Goal: Task Accomplishment & Management: Complete application form

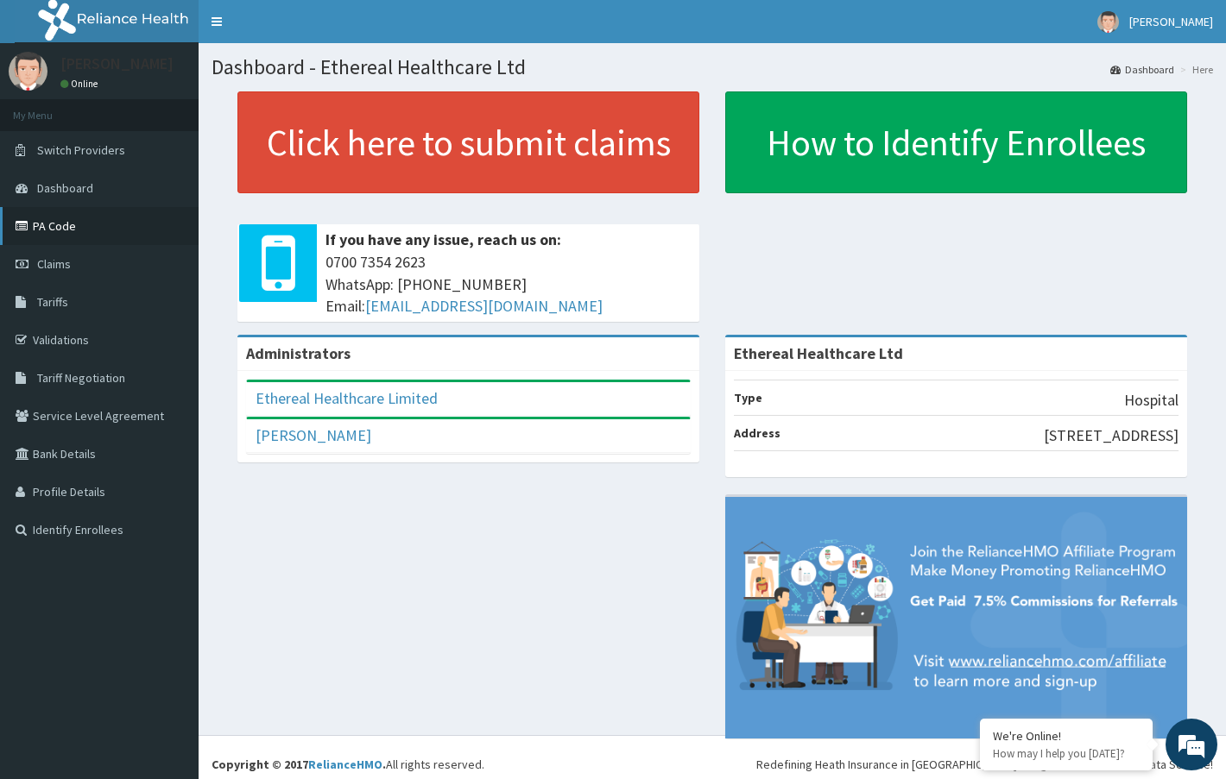
click at [66, 230] on link "PA Code" at bounding box center [99, 226] width 199 height 38
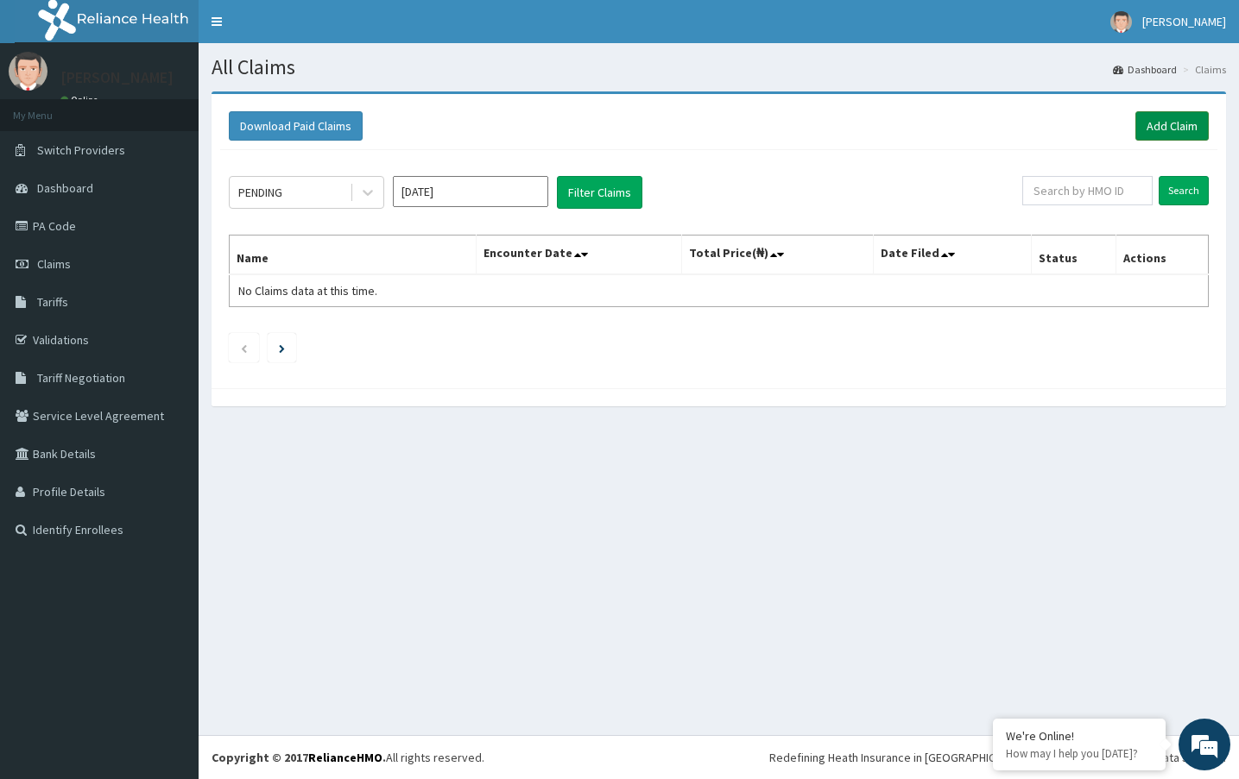
click at [1175, 129] on link "Add Claim" at bounding box center [1171, 125] width 73 height 29
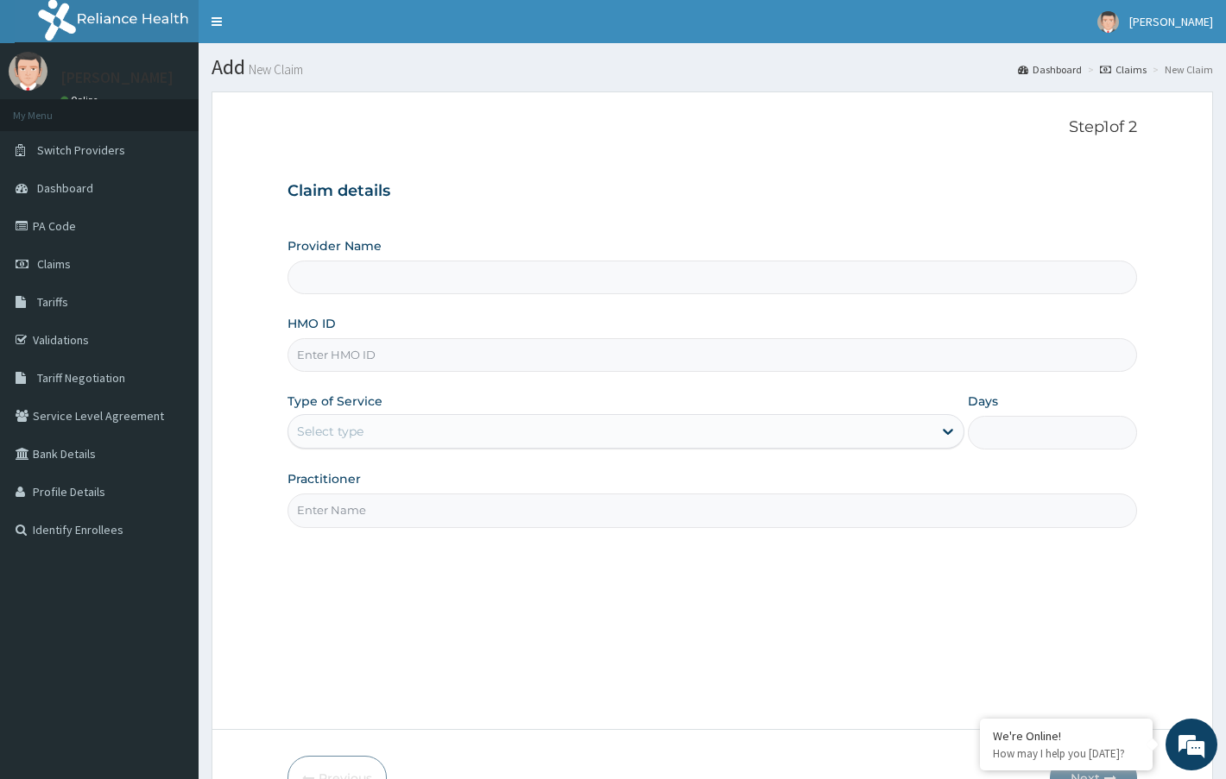
type input "Ethereal Healthcare Ltd"
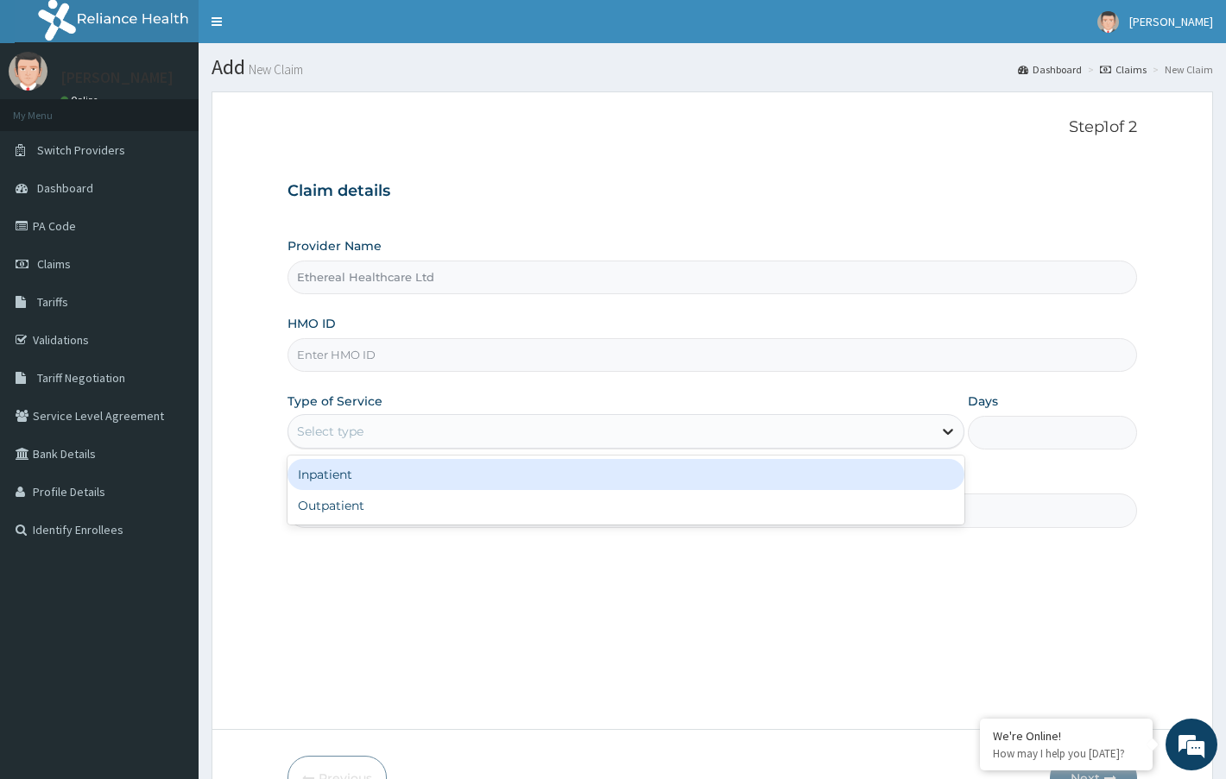
click at [951, 433] on icon at bounding box center [947, 431] width 17 height 17
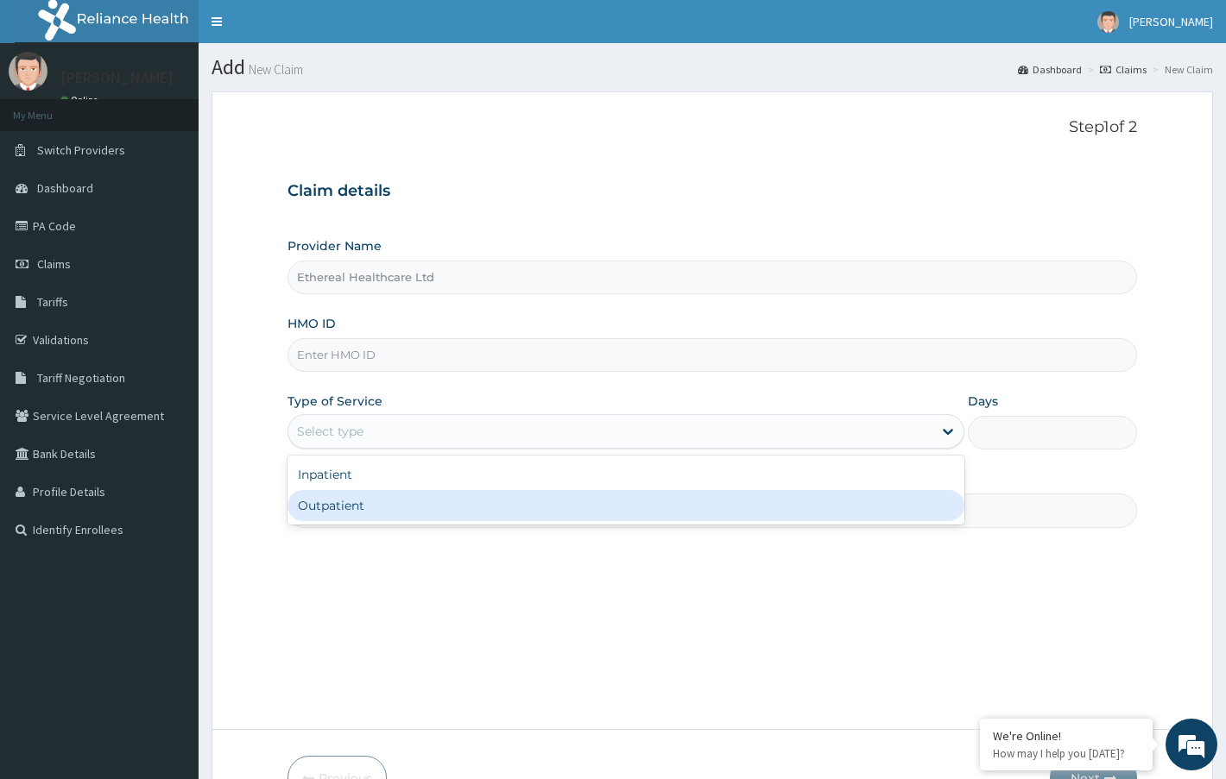
click at [501, 507] on div "Outpatient" at bounding box center [625, 505] width 677 height 31
type input "1"
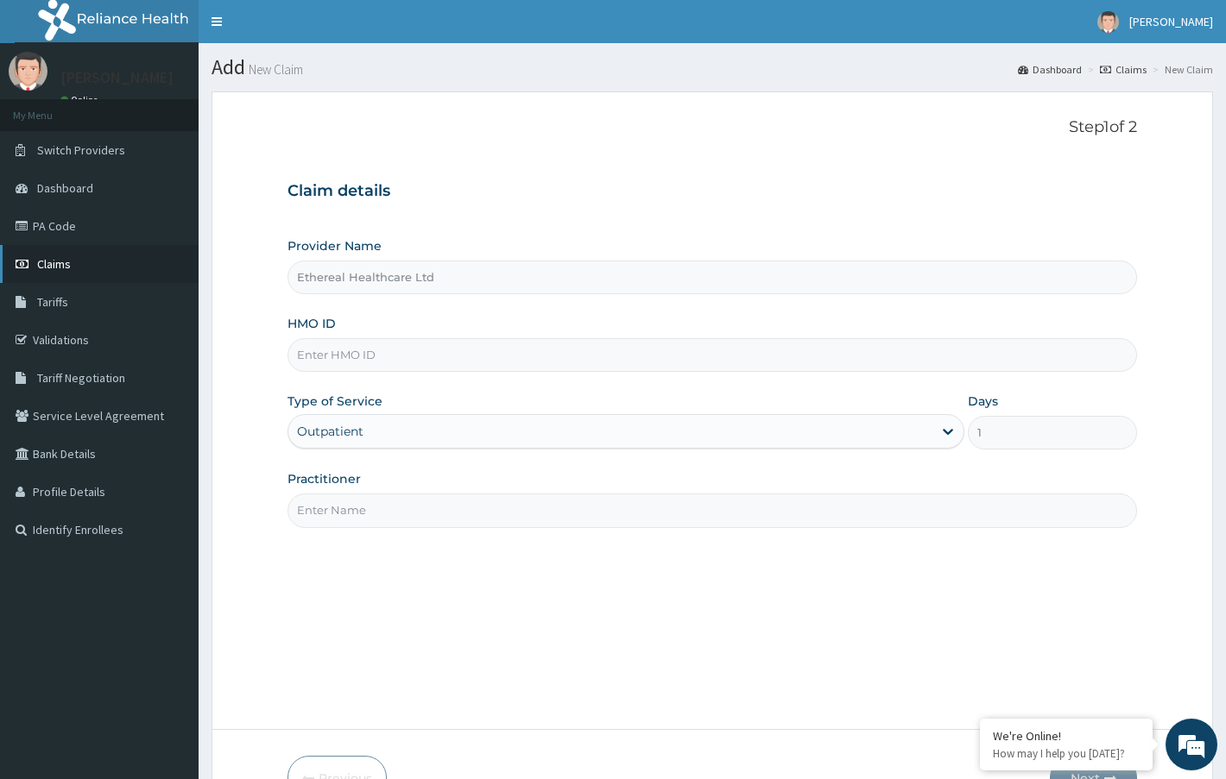
click at [69, 268] on span "Claims" at bounding box center [54, 264] width 34 height 16
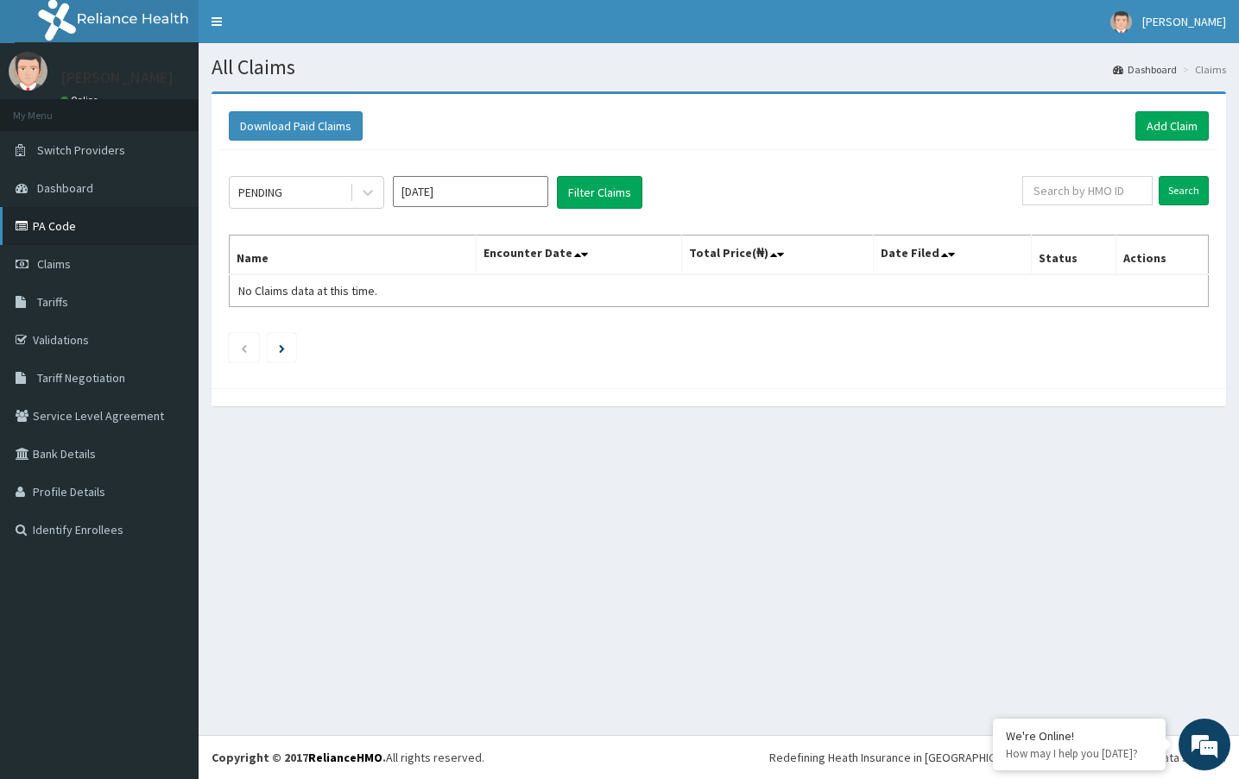
click at [71, 231] on link "PA Code" at bounding box center [99, 226] width 199 height 38
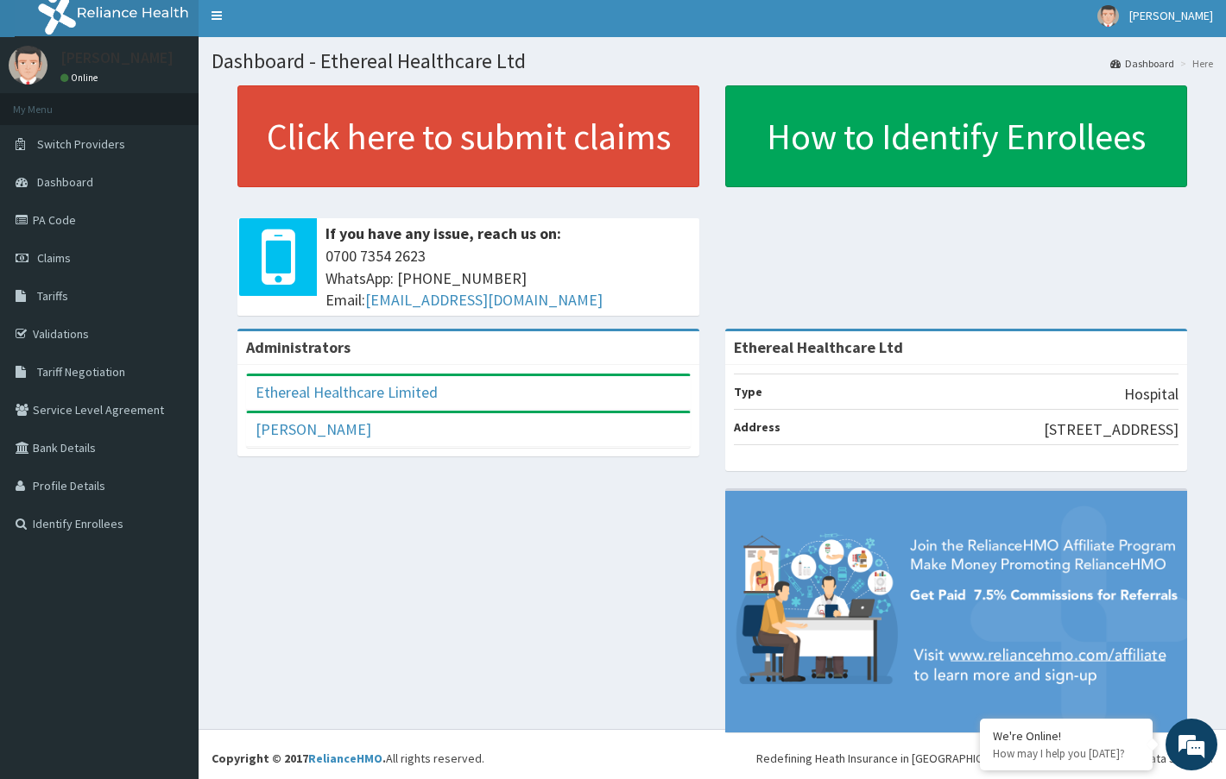
scroll to position [7, 0]
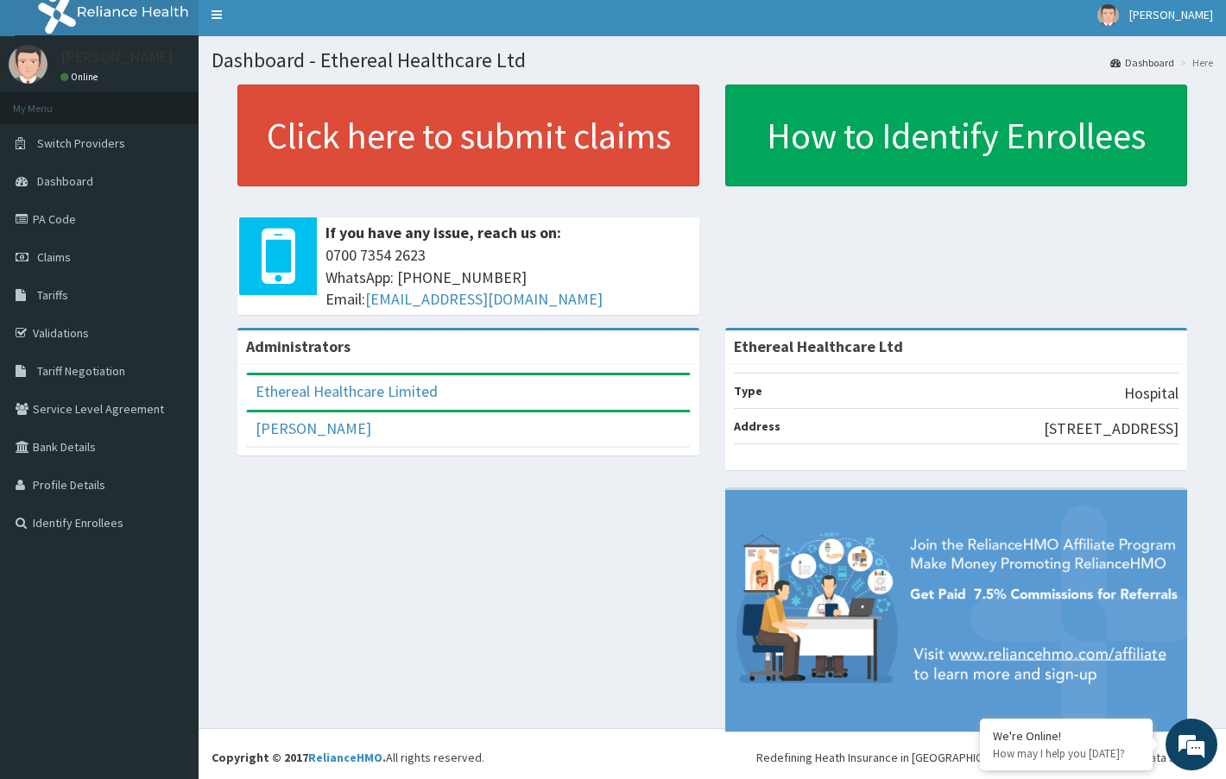
click at [1041, 656] on img at bounding box center [956, 611] width 462 height 242
click at [64, 224] on link "PA Code" at bounding box center [99, 219] width 199 height 38
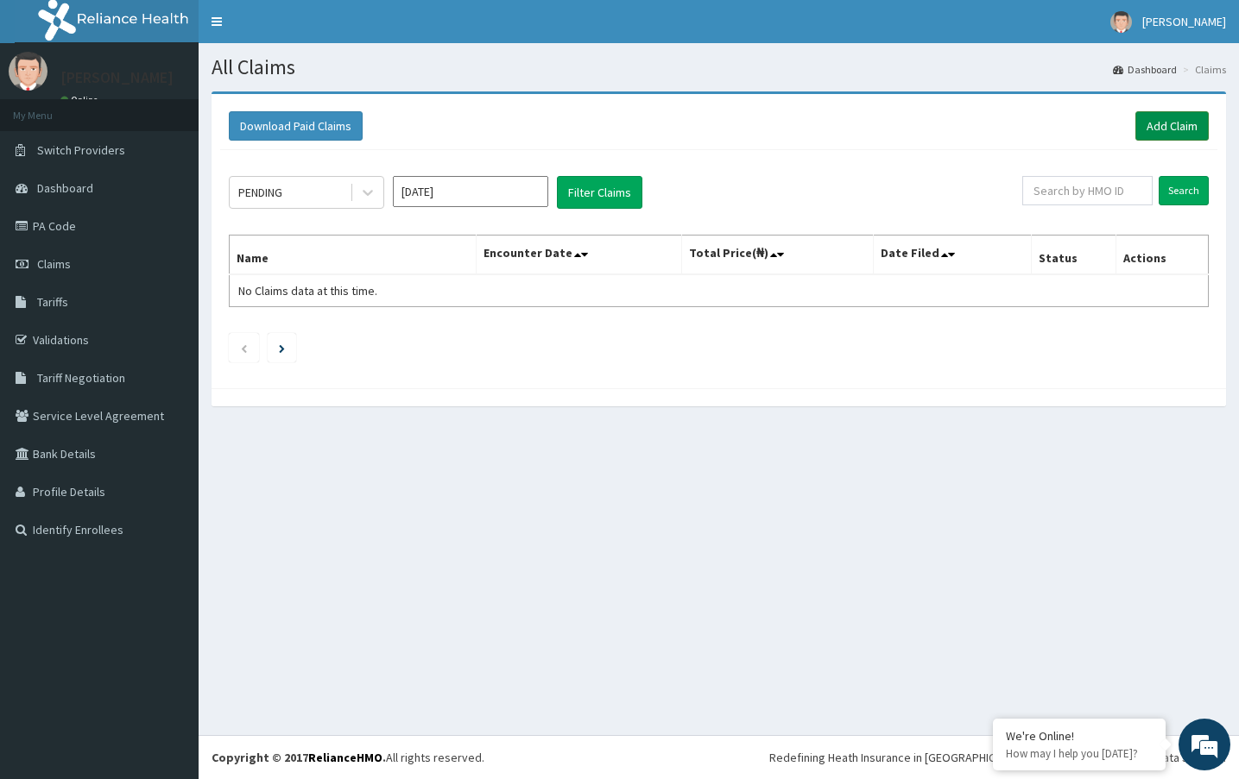
click at [1186, 134] on link "Add Claim" at bounding box center [1171, 125] width 73 height 29
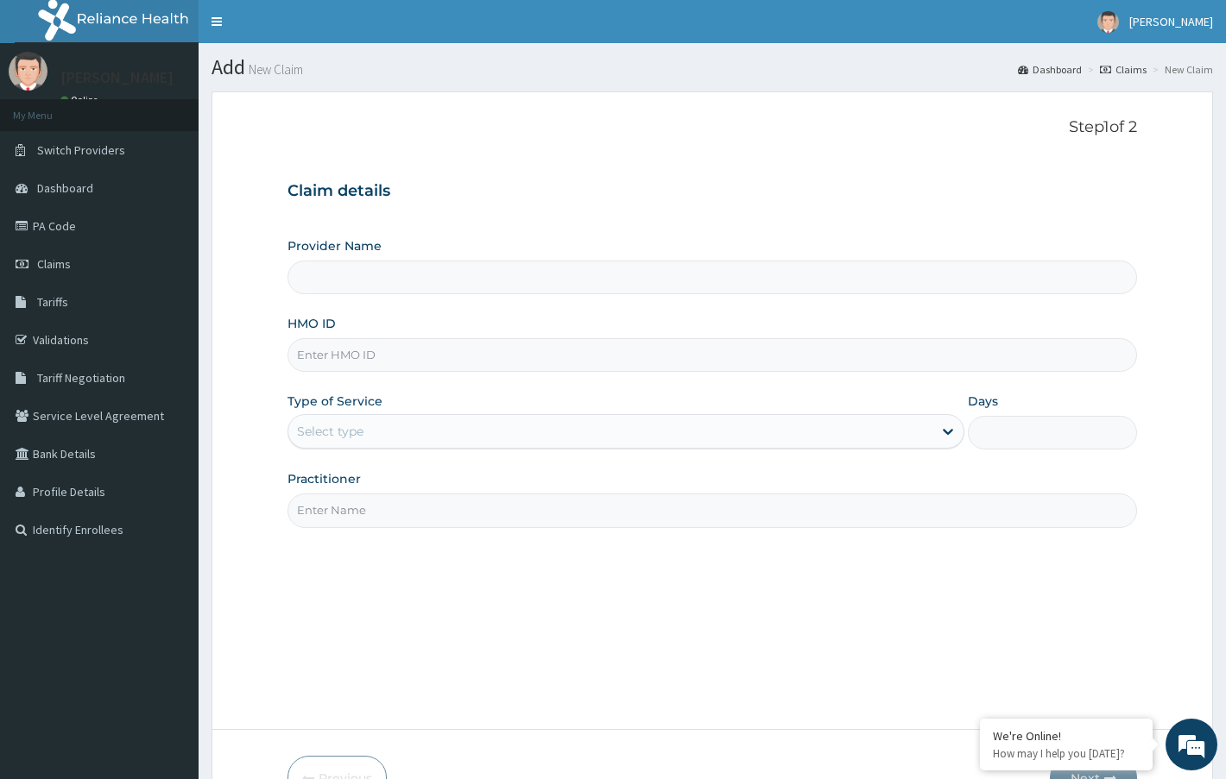
type input "Ethereal Healthcare Ltd"
paste input "NBC/10739/B"
type input "NBC/10739/B"
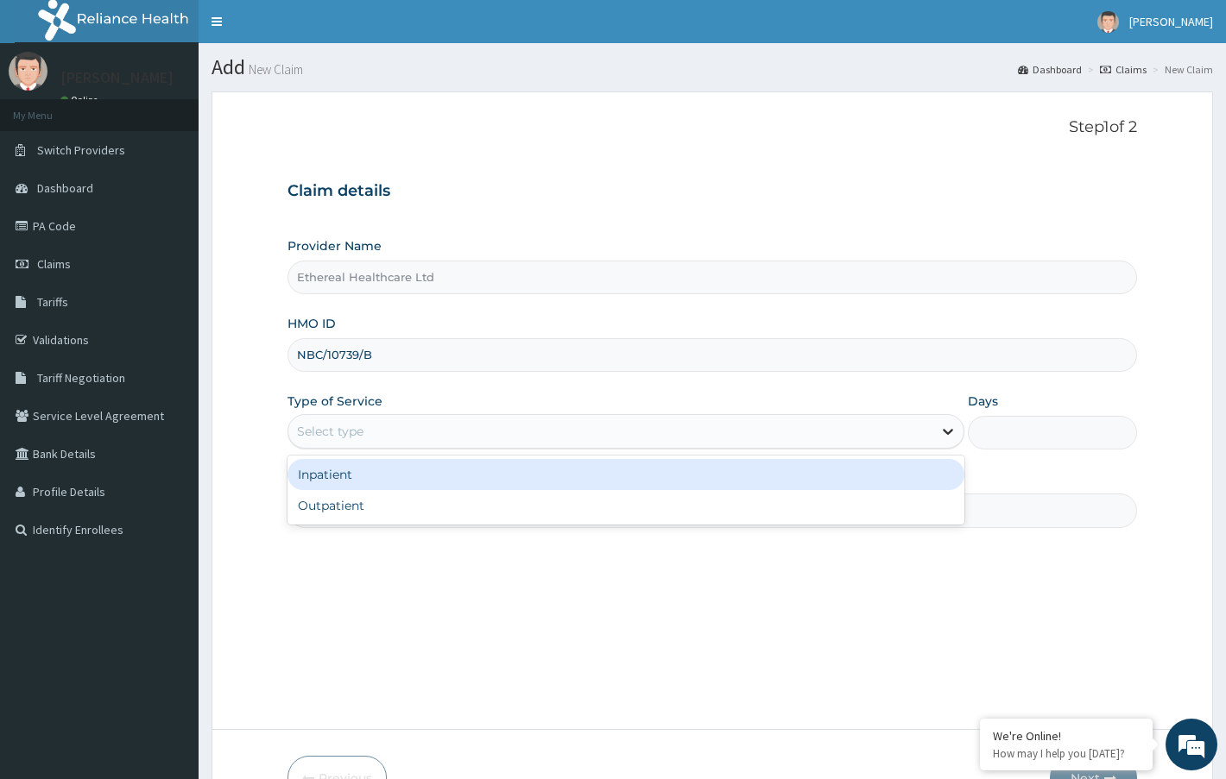
click at [945, 430] on icon at bounding box center [947, 431] width 17 height 17
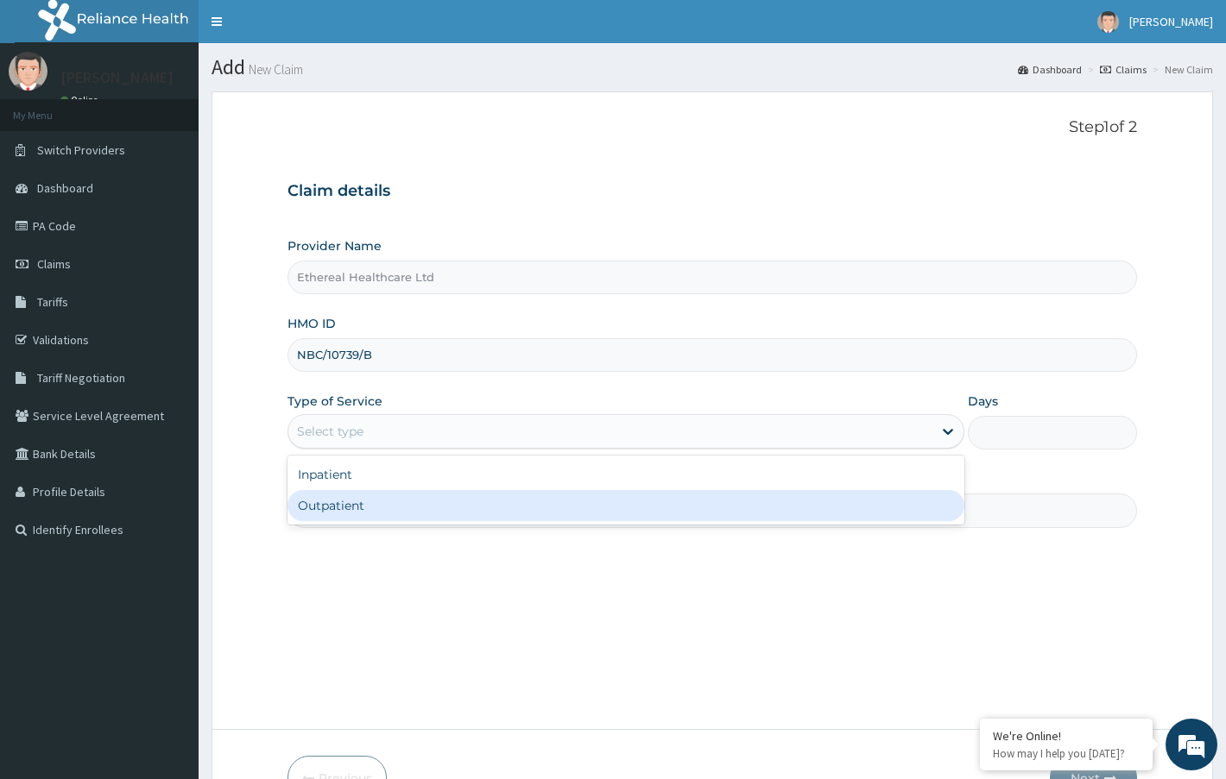
click at [391, 512] on div "Outpatient" at bounding box center [625, 505] width 677 height 31
type input "1"
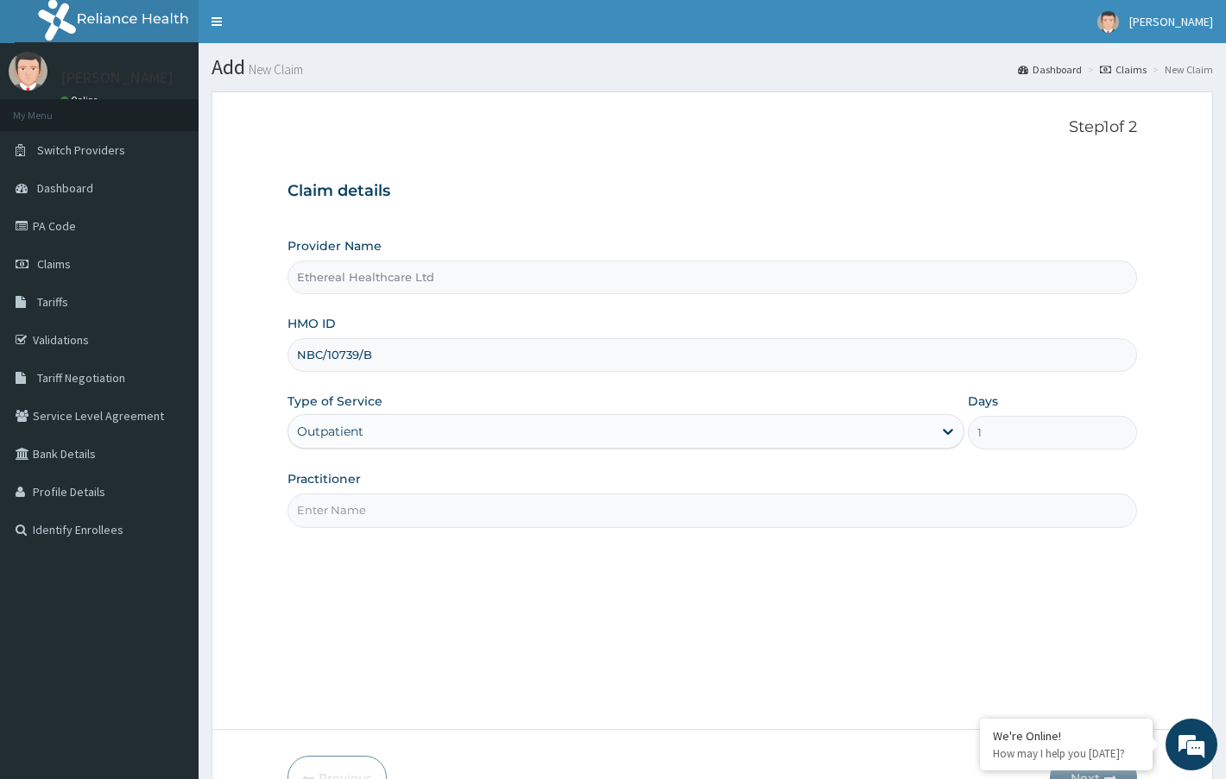
click at [407, 515] on input "Practitioner" at bounding box center [711, 511] width 849 height 34
type input "a"
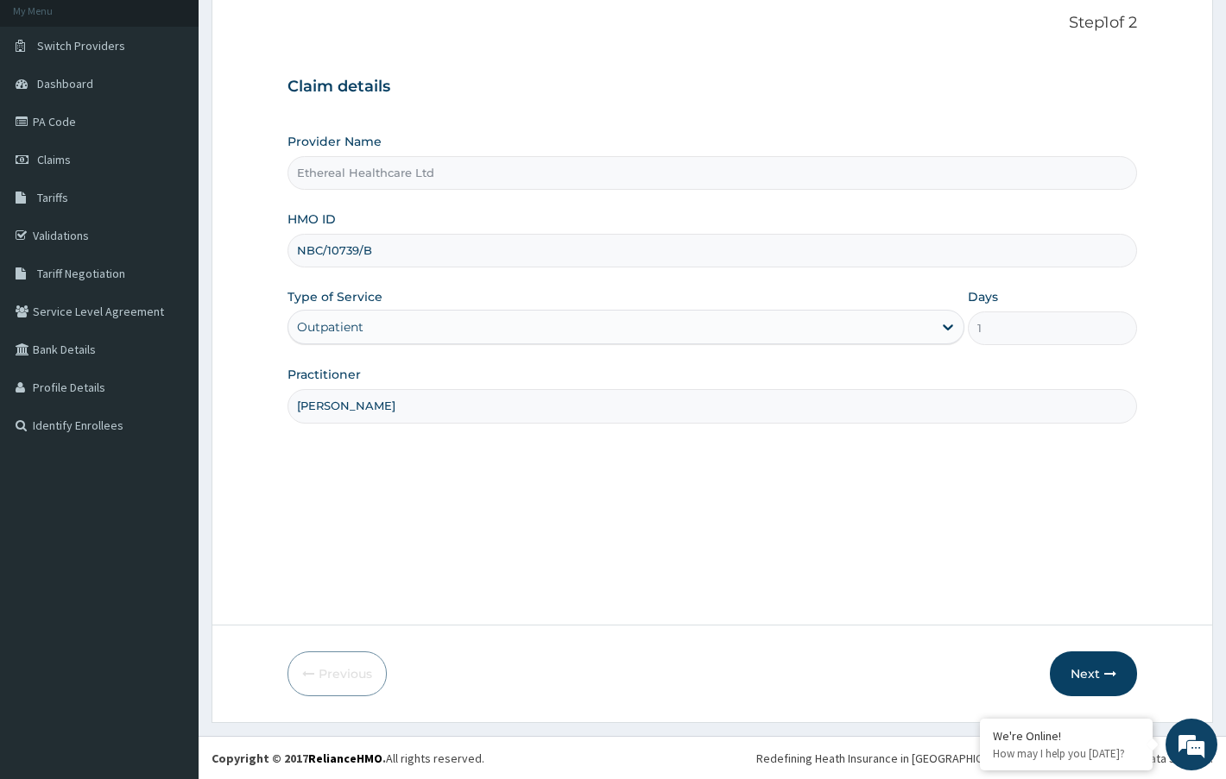
scroll to position [105, 0]
type input "Sophia"
click at [1082, 676] on button "Next" at bounding box center [1093, 673] width 87 height 45
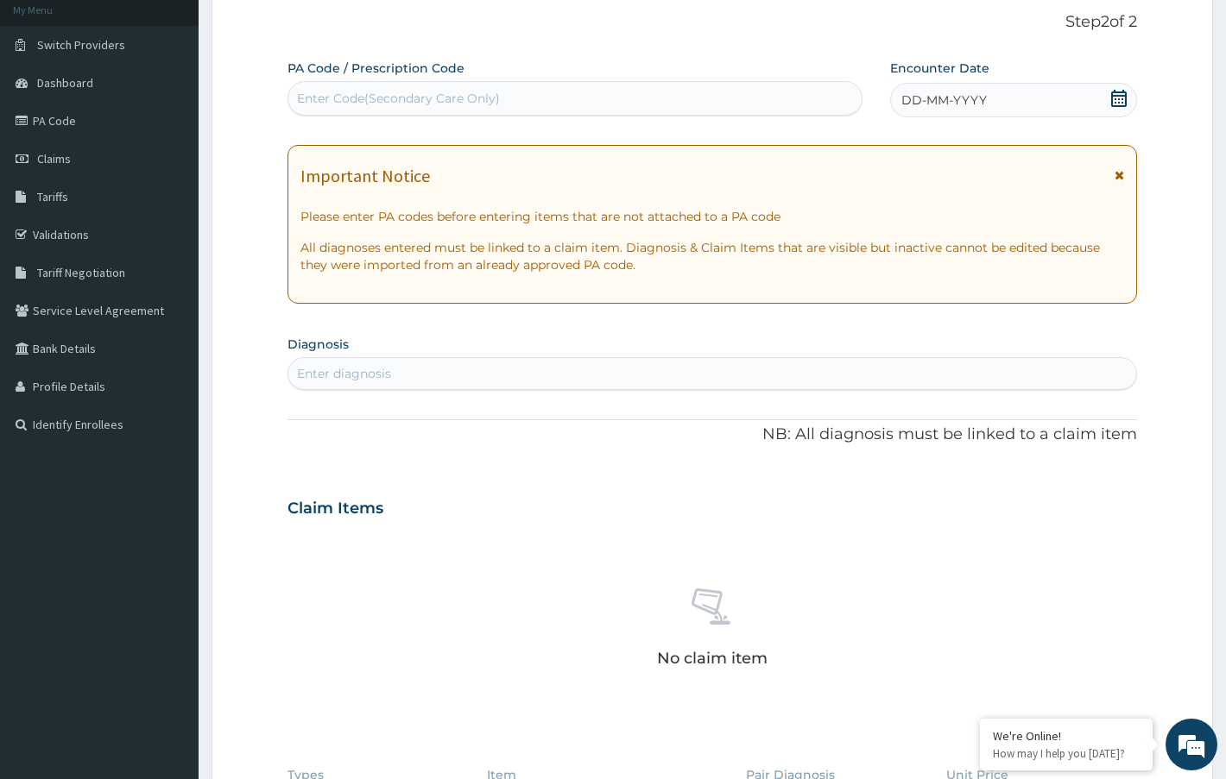
drag, startPoint x: 518, startPoint y: 90, endPoint x: 396, endPoint y: 99, distance: 122.1
click at [396, 99] on div "Enter Code(Secondary Care Only)" at bounding box center [398, 98] width 203 height 17
paste input "PA/292225"
type input "PA/292225"
click at [529, 97] on div "Enter Code(Secondary Care Only)" at bounding box center [575, 99] width 574 height 28
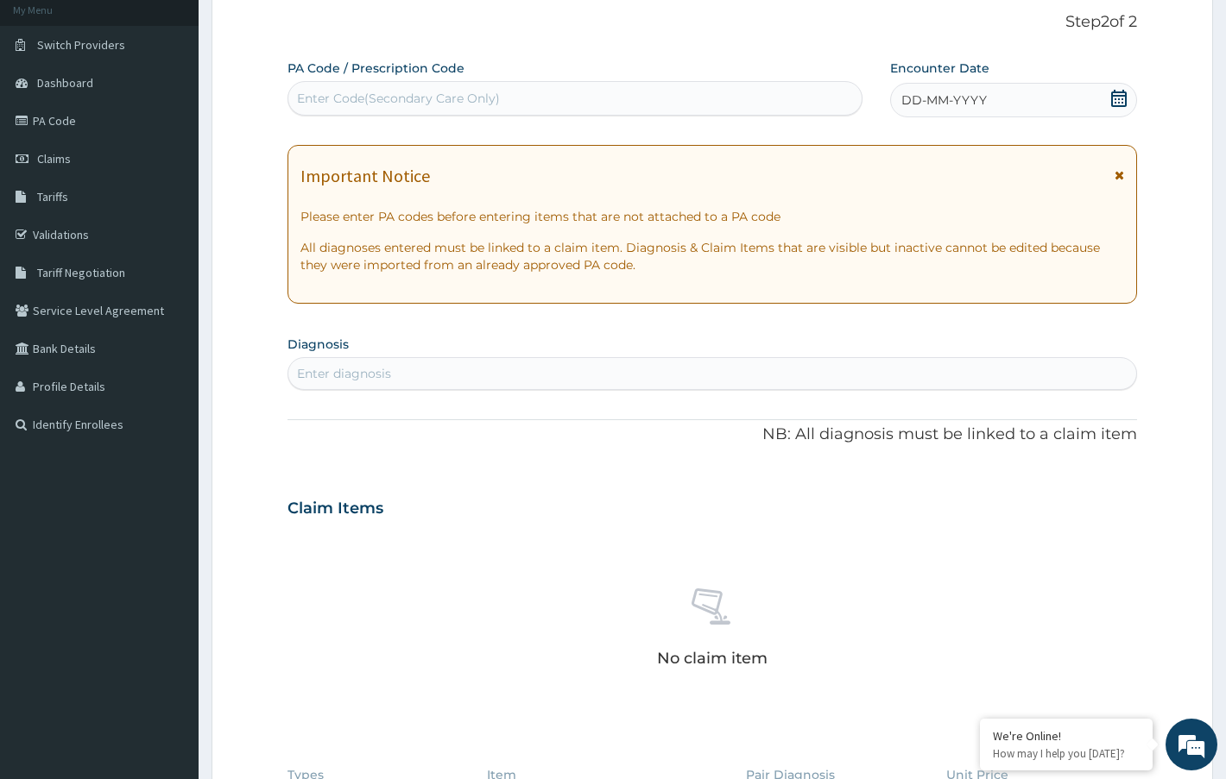
click at [515, 96] on div "Enter Code(Secondary Care Only)" at bounding box center [575, 99] width 574 height 28
click at [355, 93] on div "Enter Code(Secondary Care Only)" at bounding box center [398, 98] width 203 height 17
click at [311, 95] on div "Enter Code(Secondary Care Only)" at bounding box center [398, 98] width 203 height 17
paste input "PA/292225"
type input "PA/292225"
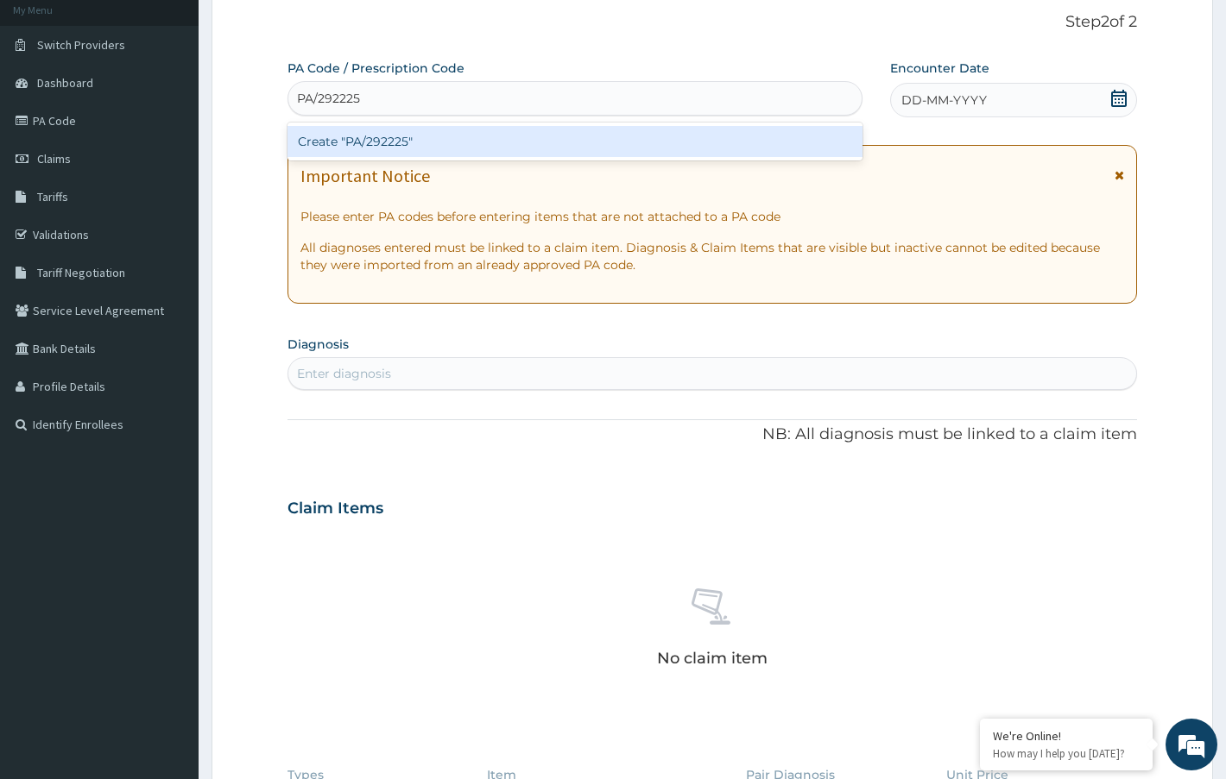
click at [406, 148] on div "Create "PA/292225"" at bounding box center [575, 141] width 576 height 31
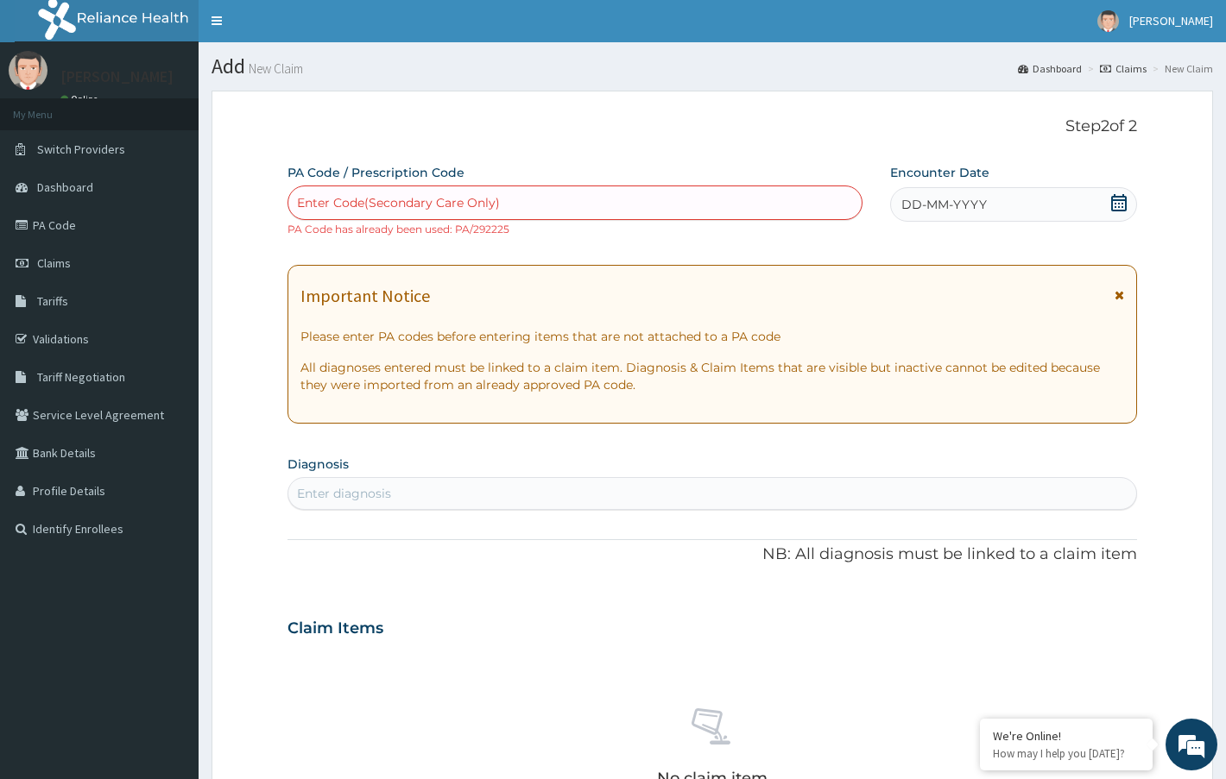
scroll to position [0, 0]
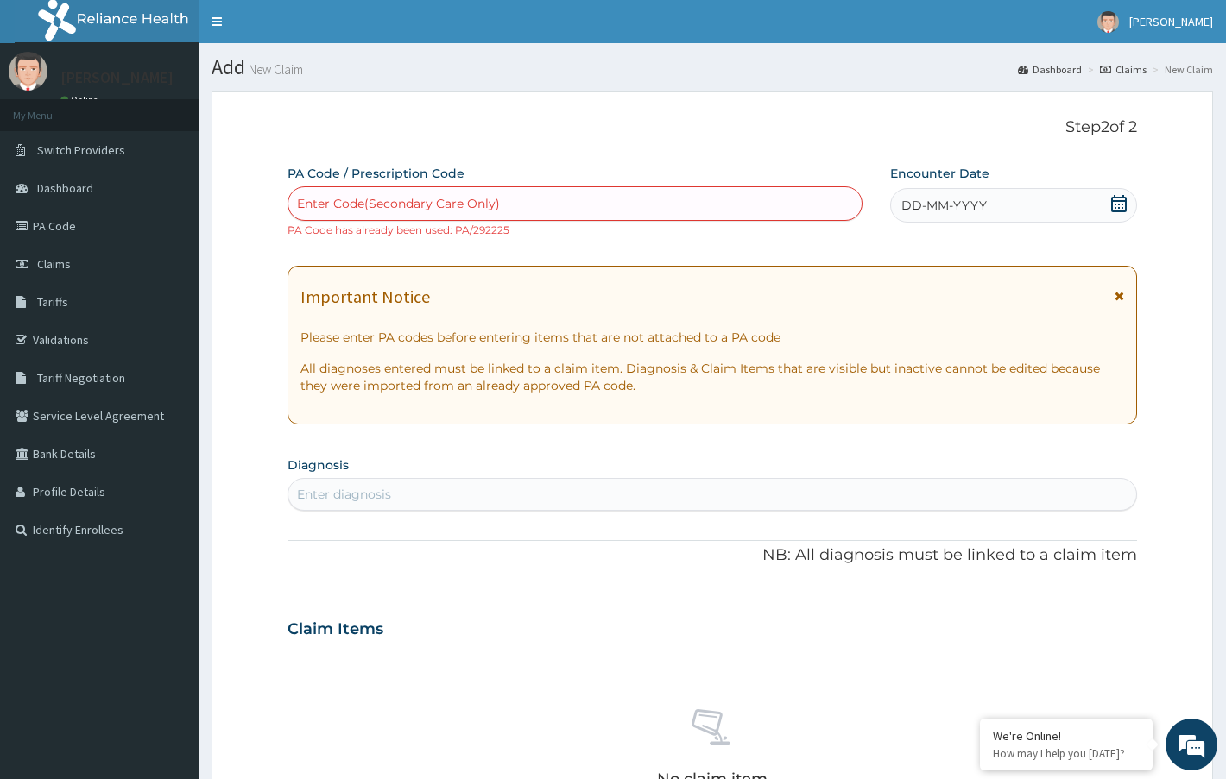
click at [1113, 198] on icon at bounding box center [1119, 203] width 16 height 17
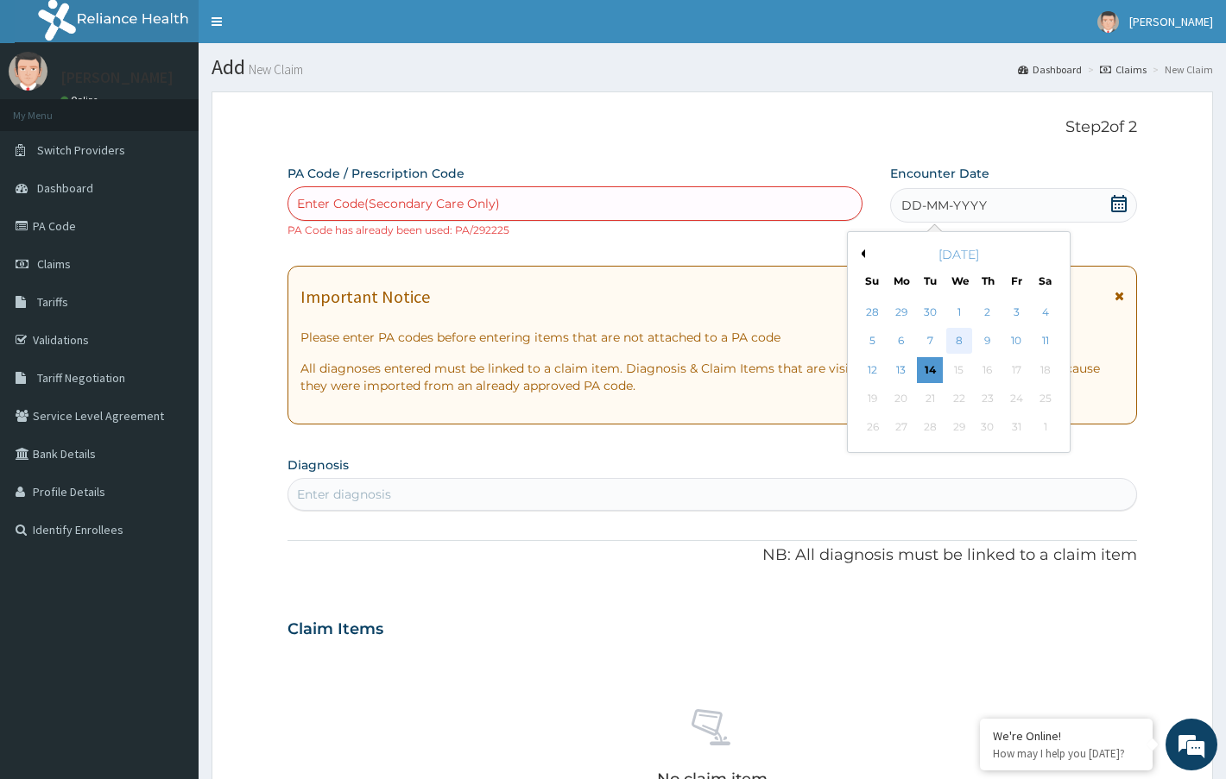
click at [953, 344] on div "8" at bounding box center [959, 342] width 26 height 26
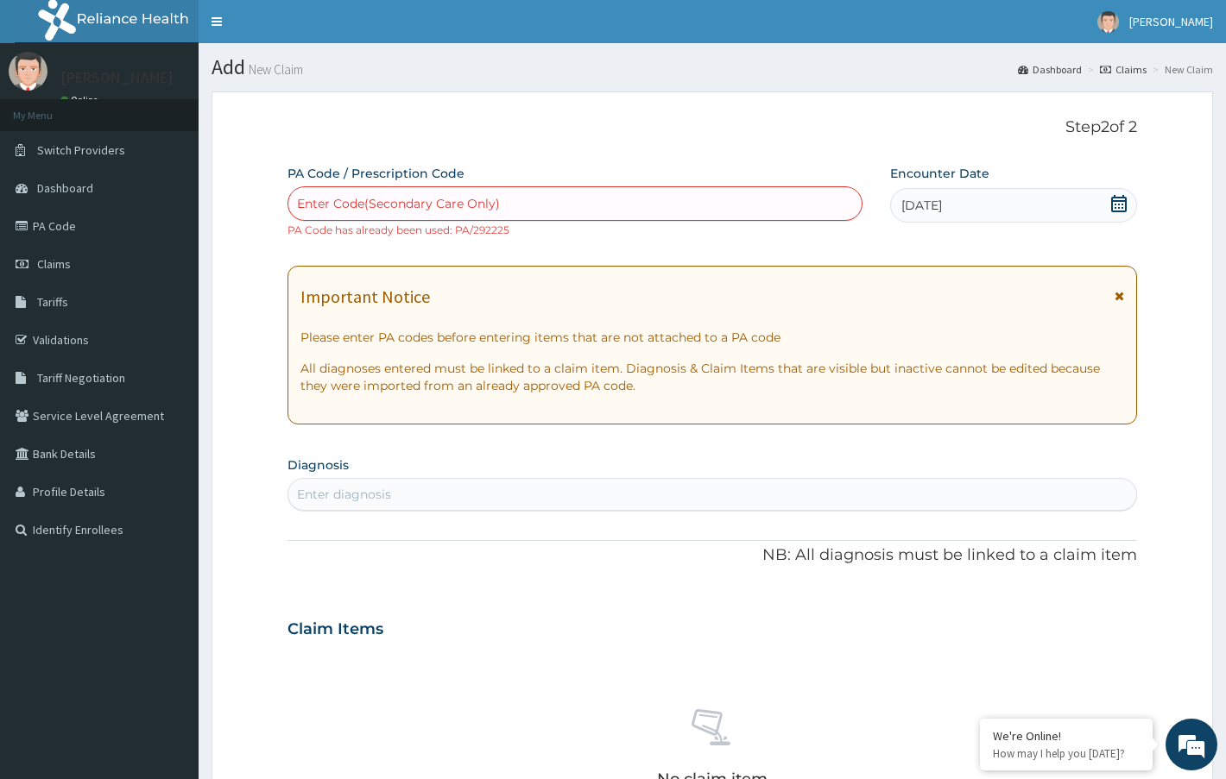
click at [713, 207] on div "Enter Code(Secondary Care Only)" at bounding box center [575, 204] width 574 height 28
type input "M"
click at [418, 488] on div "Enter diagnosis" at bounding box center [712, 495] width 848 height 28
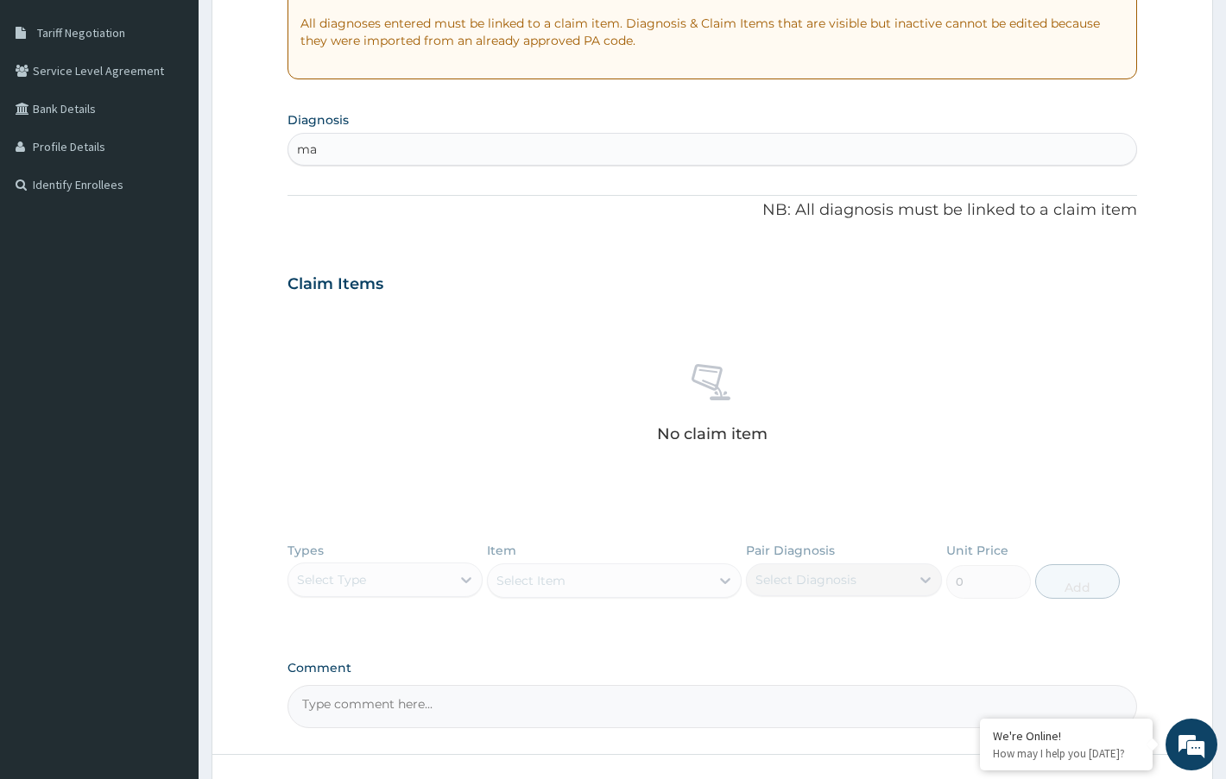
scroll to position [259, 0]
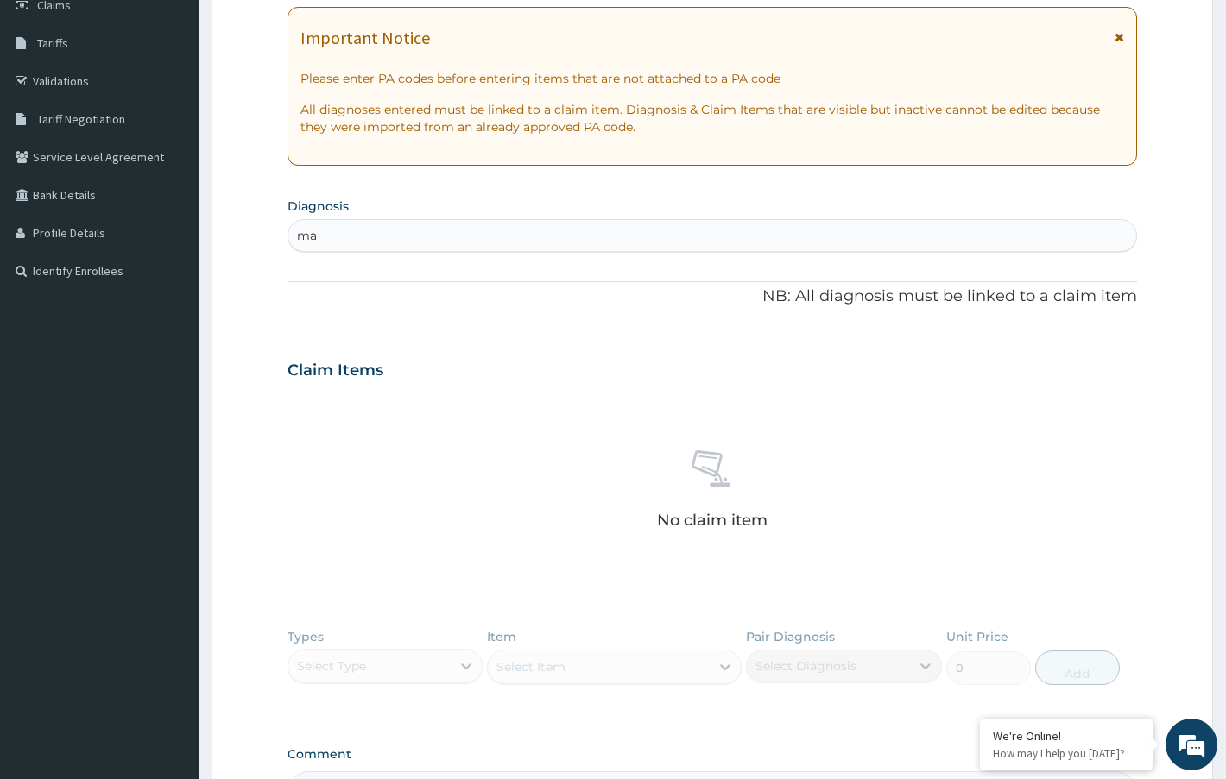
type input "ma"
type input "b50"
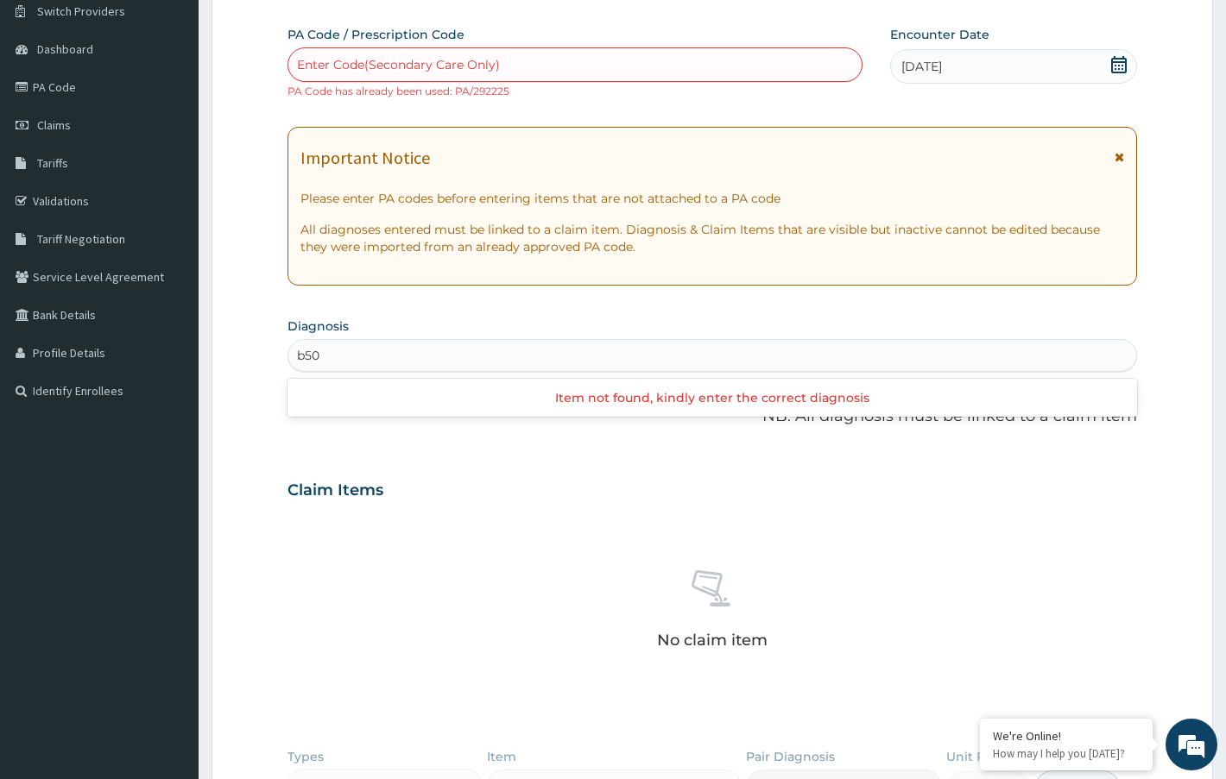
scroll to position [130, 0]
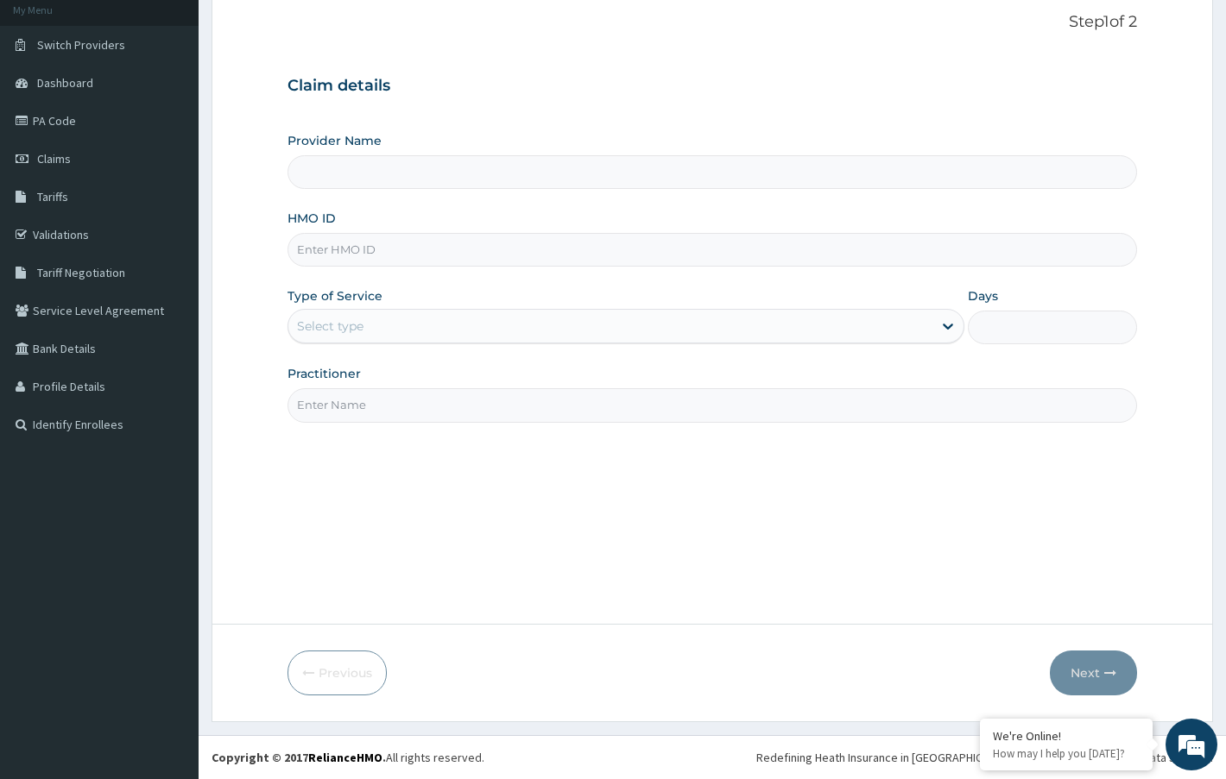
type input "Ethereal Healthcare Ltd"
click at [66, 117] on link "PA Code" at bounding box center [99, 121] width 199 height 38
